Goal: Information Seeking & Learning: Compare options

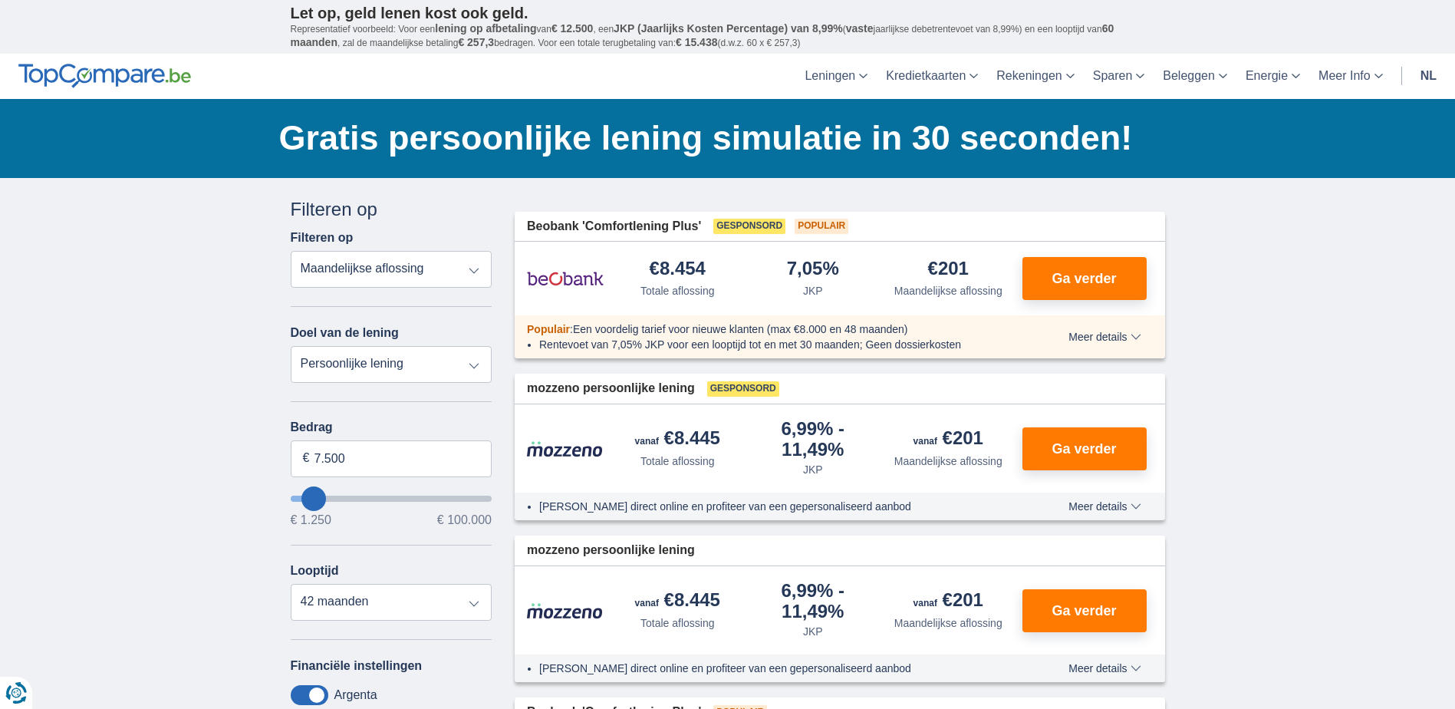
click at [460, 276] on select "Totale aflossing JKP Maandelijkse aflossing" at bounding box center [392, 269] width 202 height 37
click at [455, 364] on select "Persoonlijke lening Auto Moto / fiets Mobilhome / caravan Renovatie Energie Sch…" at bounding box center [392, 364] width 202 height 37
click at [408, 463] on input "7.500" at bounding box center [392, 458] width 202 height 37
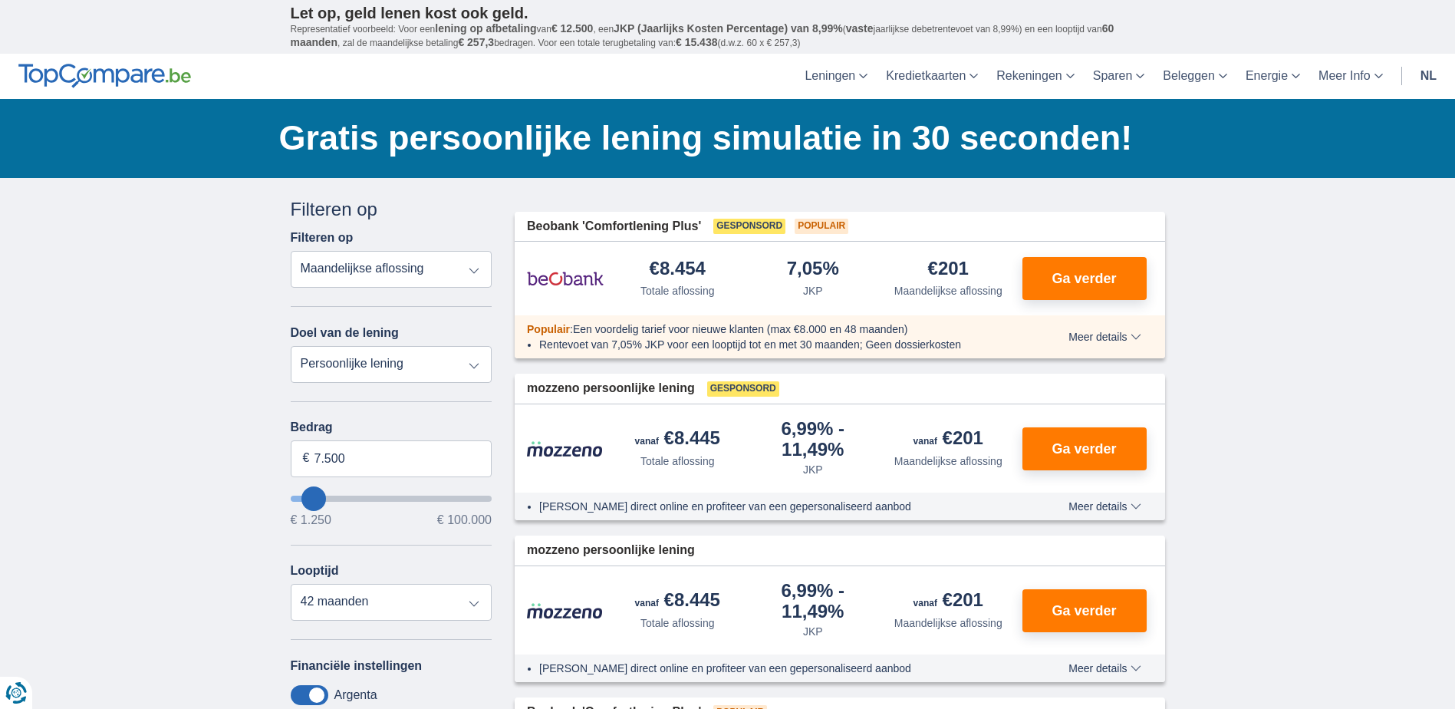
type input "7250"
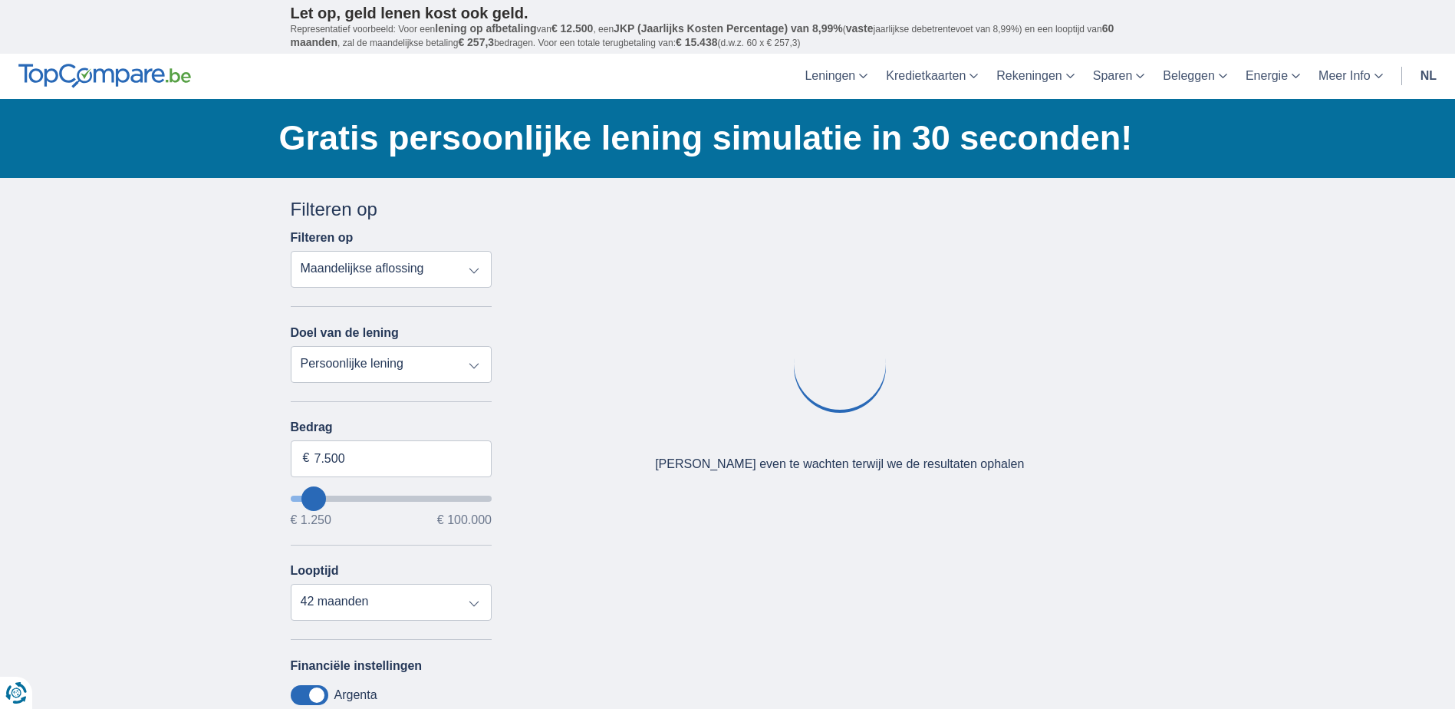
type input "10.250"
type input "11250"
type input "11.250"
select select "60"
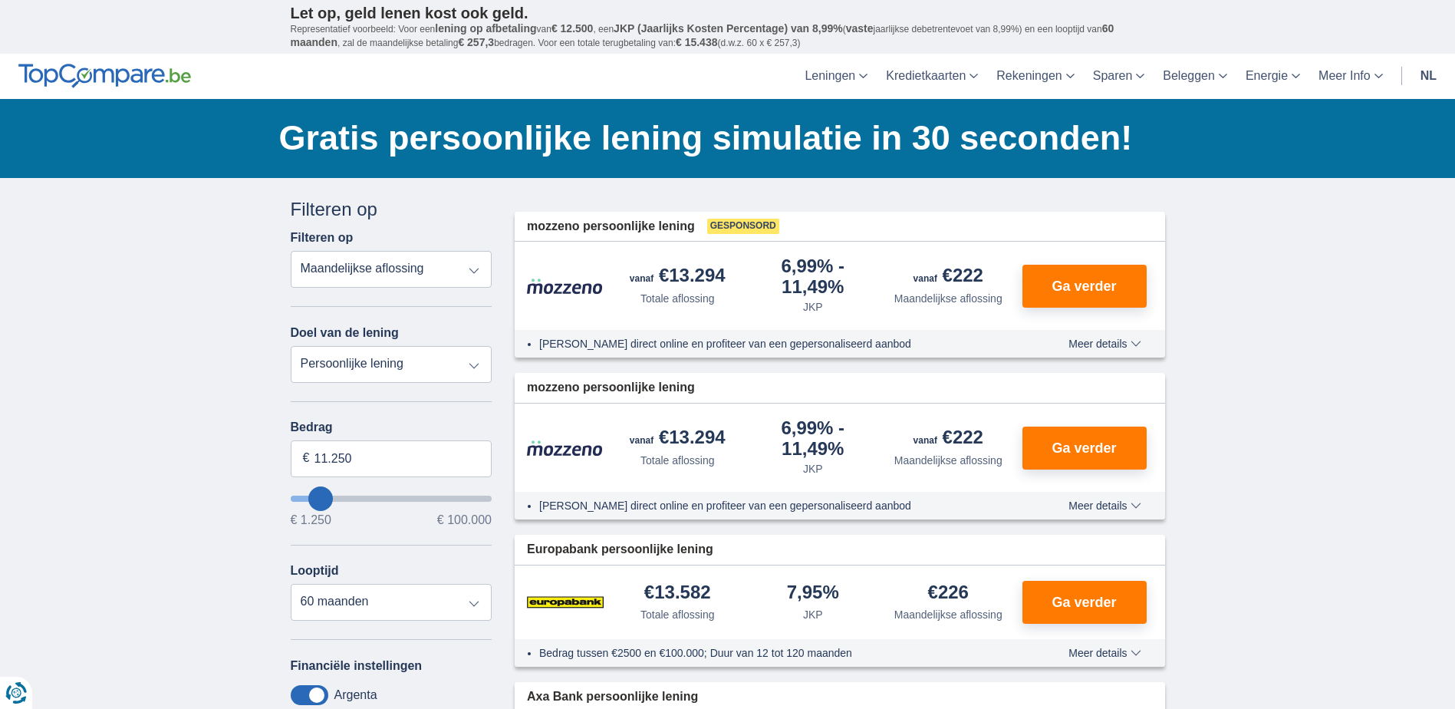
type input "12.250"
type input "12250"
type input "11.250"
type input "10250"
type input "10.250"
